Goal: Information Seeking & Learning: Find specific fact

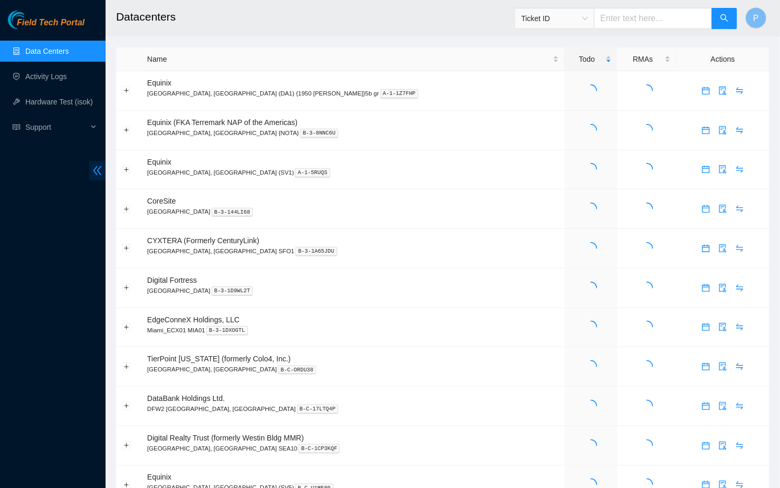
click at [92, 177] on span "double-left" at bounding box center [97, 171] width 16 height 20
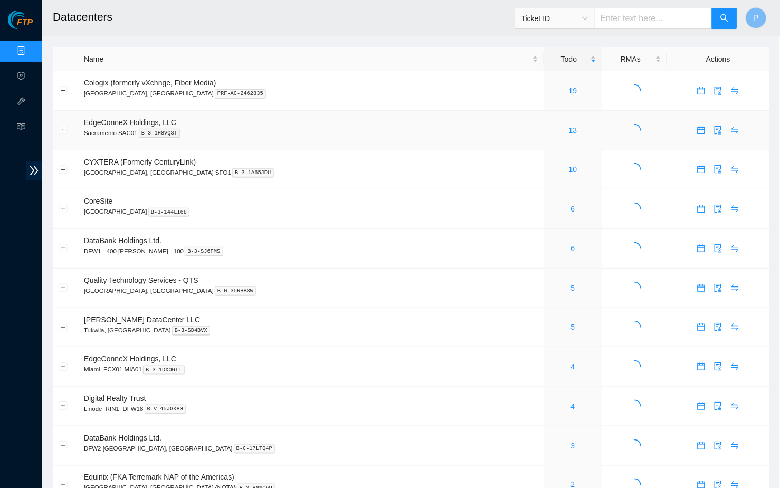
click at [558, 23] on span "Ticket ID" at bounding box center [554, 19] width 66 height 16
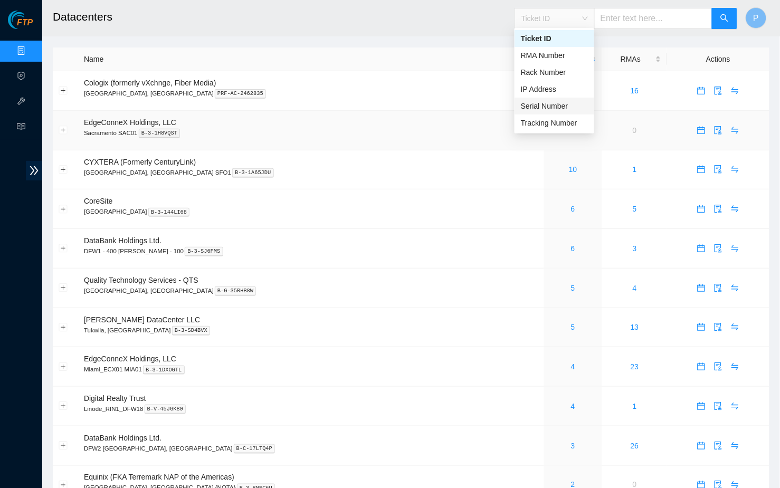
click at [543, 104] on div "Serial Number" at bounding box center [554, 106] width 67 height 12
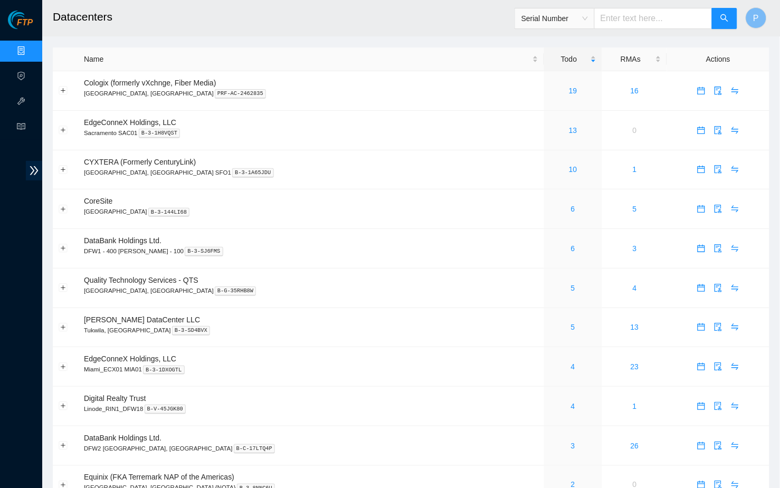
click at [613, 16] on input "text" at bounding box center [653, 18] width 118 height 21
paste input "D2020066B13AK190070"
type input "D2020066B13AK190070"
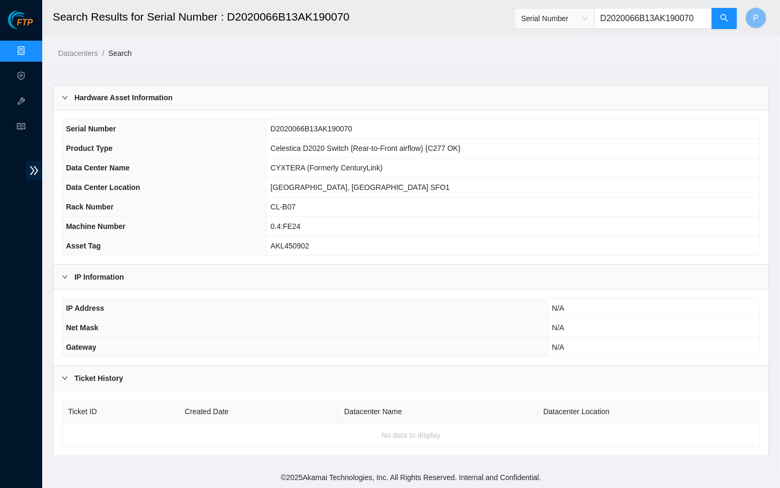
click at [619, 19] on input "D2020066B13AK190070" at bounding box center [653, 18] width 118 height 21
paste input "AKL354629"
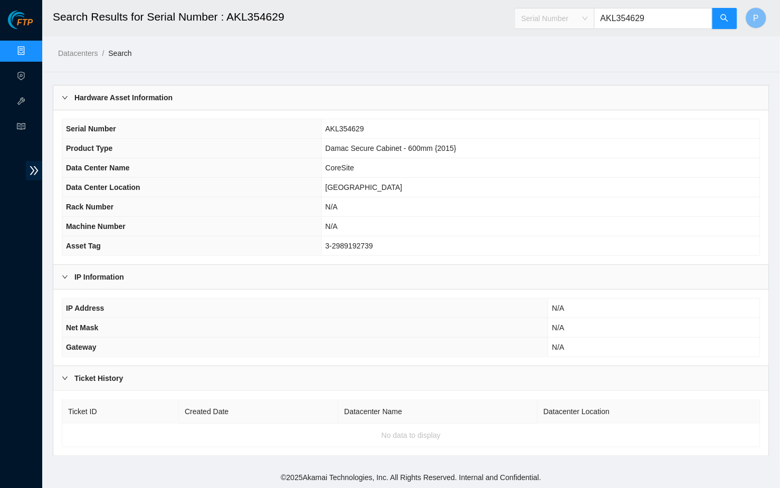
click at [579, 18] on span "Serial Number" at bounding box center [554, 19] width 66 height 16
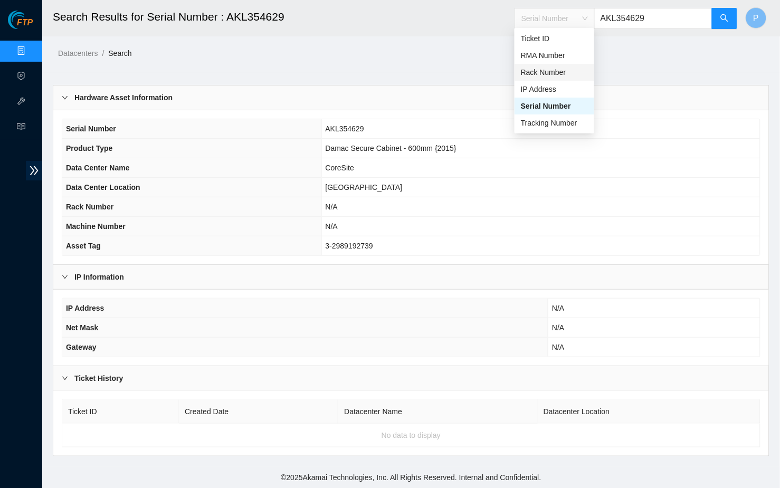
click at [546, 67] on div "Rack Number" at bounding box center [554, 72] width 67 height 12
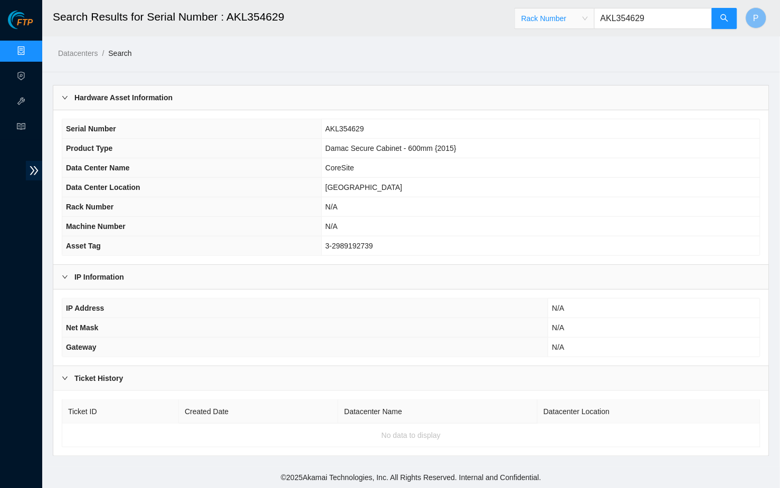
click at [633, 26] on input "AKL354629" at bounding box center [653, 18] width 118 height 21
paste input "CL-B07"
type input "CL-B07"
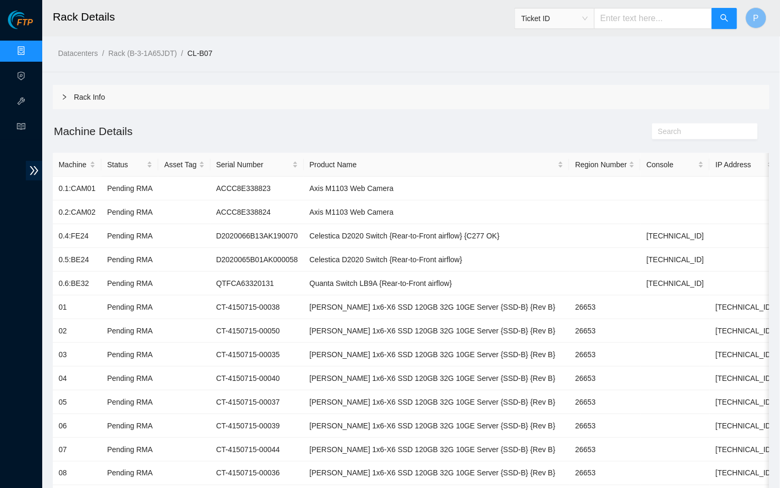
click at [178, 99] on div "Rack Info" at bounding box center [411, 97] width 716 height 24
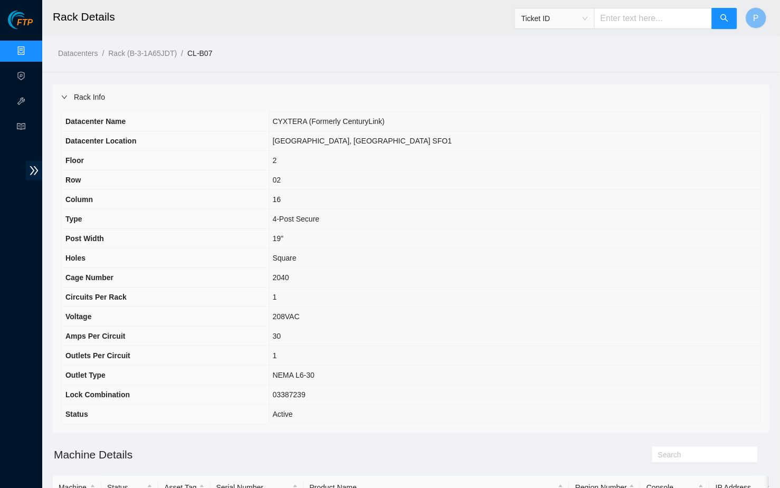
click at [561, 22] on span "Ticket ID" at bounding box center [554, 19] width 66 height 16
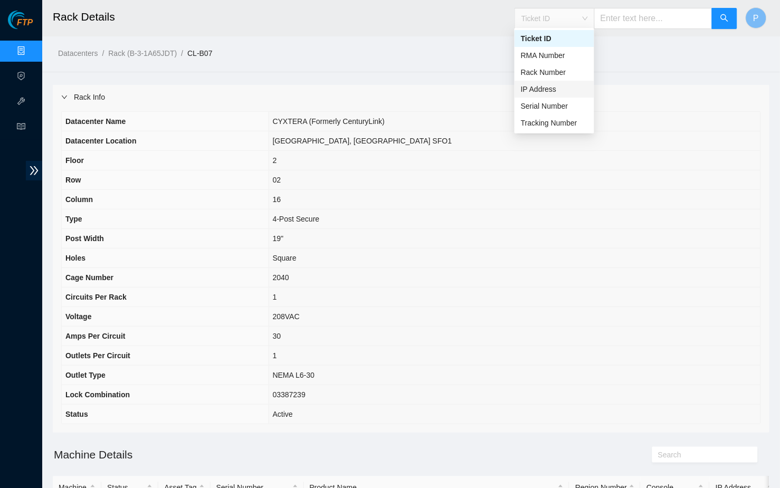
click at [541, 84] on div "IP Address" at bounding box center [554, 89] width 67 height 12
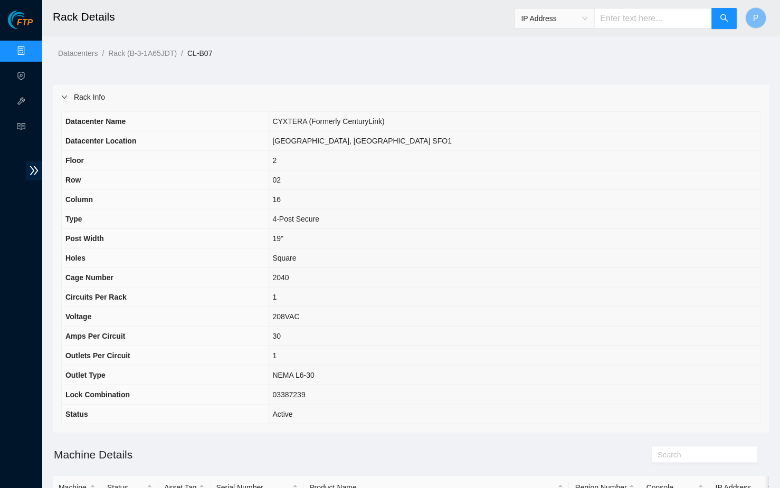
click at [617, 9] on input "text" at bounding box center [653, 18] width 118 height 21
paste input "192.204.27.93"
type input "192.204.27.93"
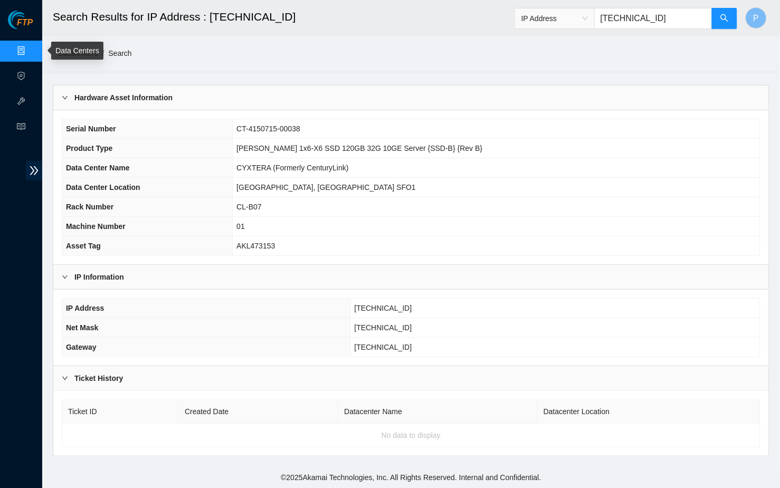
click at [31, 47] on link "Data Centers" at bounding box center [52, 51] width 43 height 8
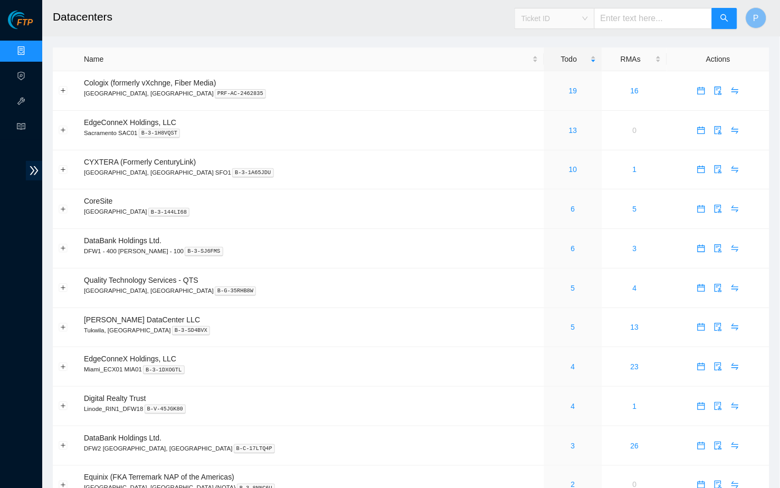
click at [578, 20] on span "Ticket ID" at bounding box center [554, 19] width 66 height 16
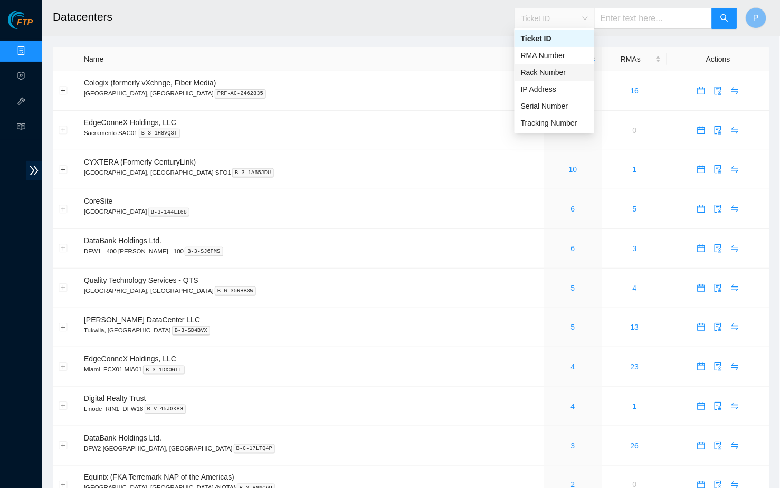
click at [558, 73] on div "Rack Number" at bounding box center [554, 72] width 67 height 12
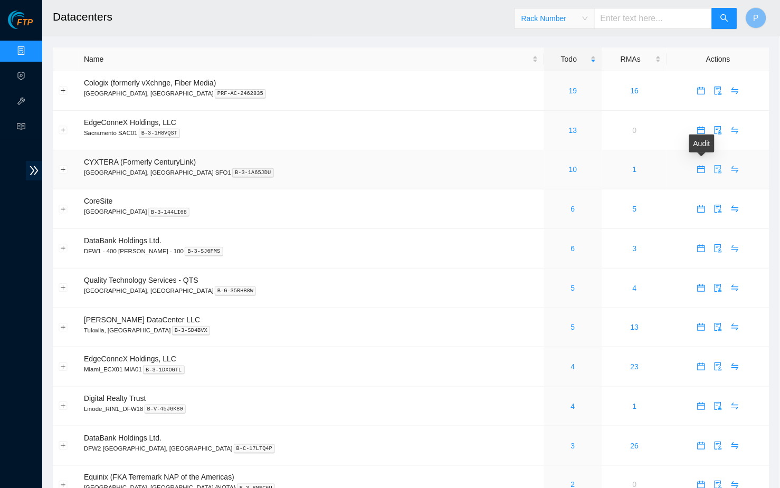
click at [714, 168] on icon "audit" at bounding box center [718, 169] width 8 height 8
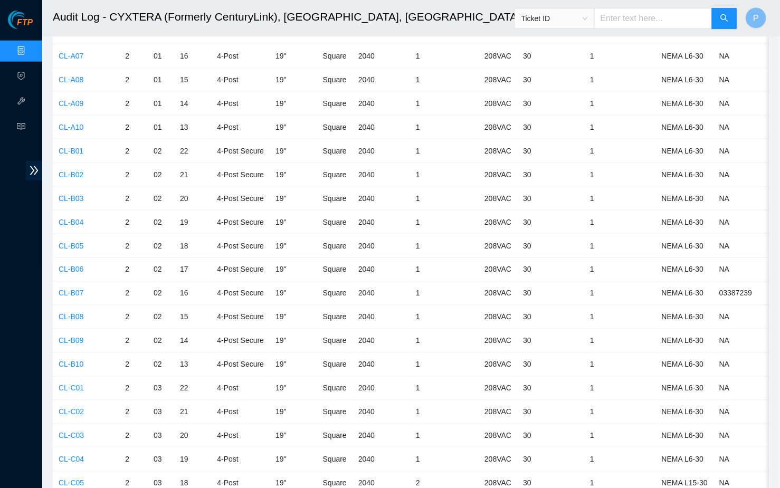
scroll to position [212, 0]
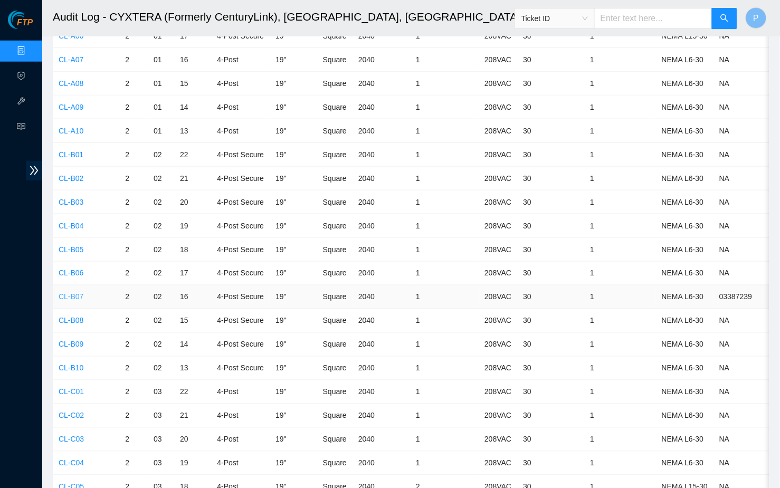
click at [75, 293] on link "CL-B07" at bounding box center [71, 297] width 25 height 8
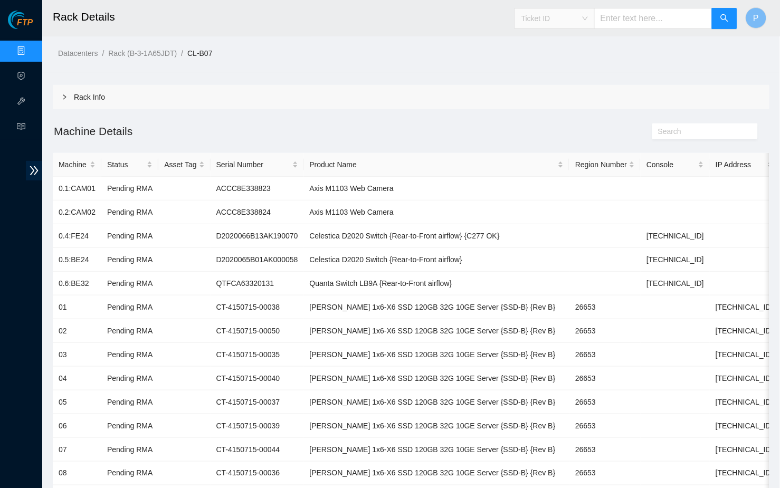
click at [572, 21] on span "Ticket ID" at bounding box center [554, 19] width 66 height 16
click at [545, 105] on div "Serial Number" at bounding box center [554, 106] width 67 height 12
click at [620, 18] on input "text" at bounding box center [653, 18] width 118 height 21
paste input "AKL339446"
type input "AKL339446"
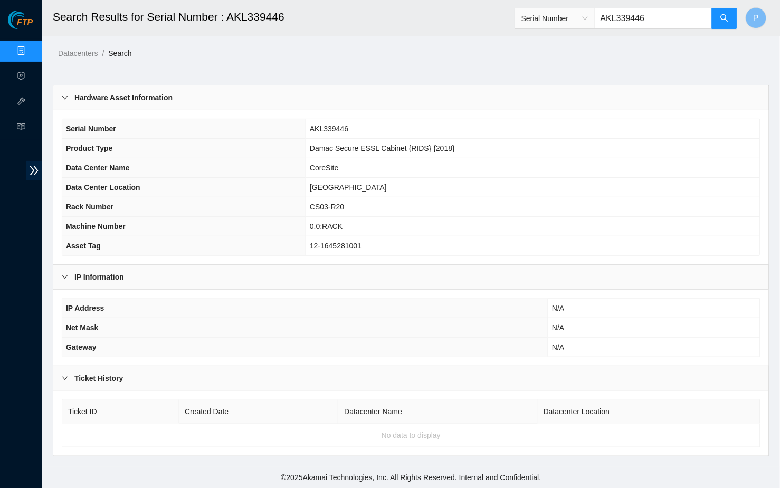
click at [629, 29] on div "Serial Number AKL339446" at bounding box center [625, 19] width 223 height 34
click at [629, 23] on input "AKL339446" at bounding box center [653, 18] width 118 height 21
paste input "59"
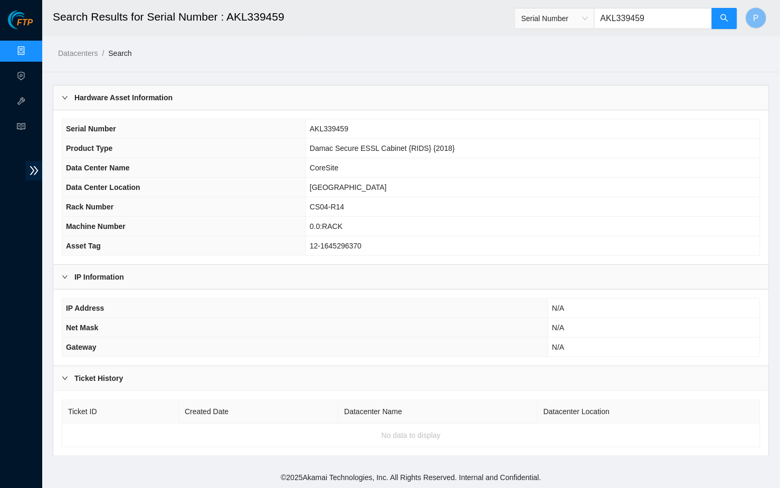
click at [609, 20] on input "AKL339459" at bounding box center [653, 18] width 118 height 21
paste input "648447"
click at [614, 18] on input "AKL648447" at bounding box center [653, 18] width 118 height 21
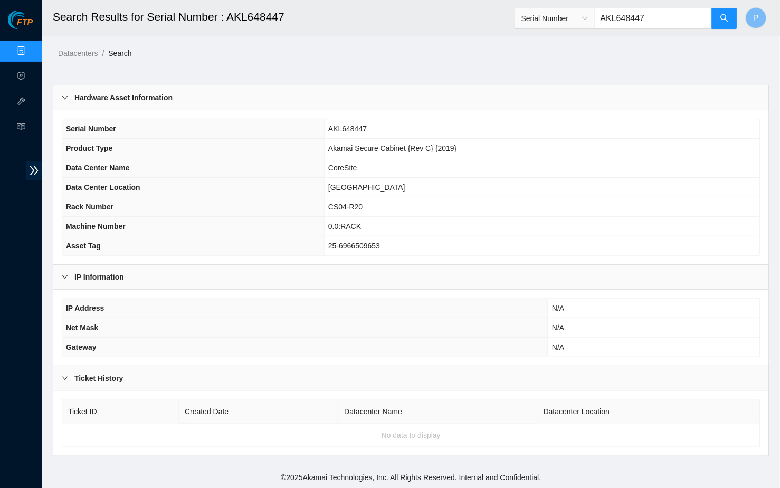
click at [614, 18] on input "AKL648447" at bounding box center [653, 18] width 118 height 21
paste input "354629"
type input "AKL354629"
